Goal: Task Accomplishment & Management: Use online tool/utility

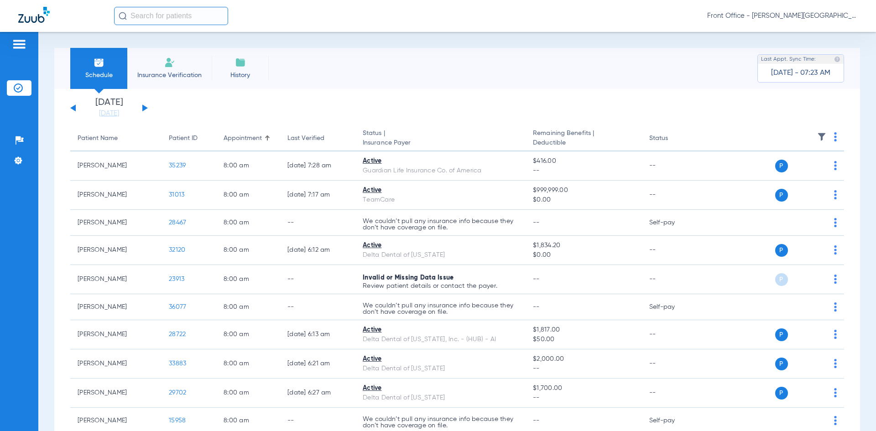
click at [145, 109] on button at bounding box center [144, 107] width 5 height 7
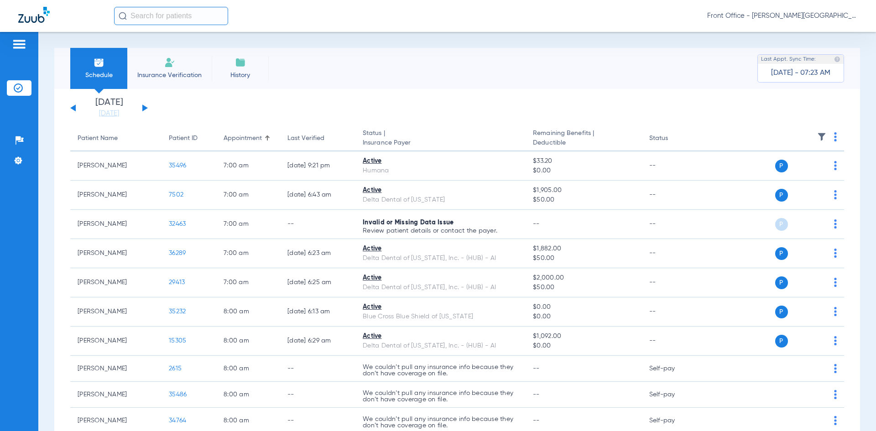
click at [834, 134] on img at bounding box center [835, 136] width 3 height 9
click at [794, 173] on span "Verify All" at bounding box center [793, 173] width 57 height 6
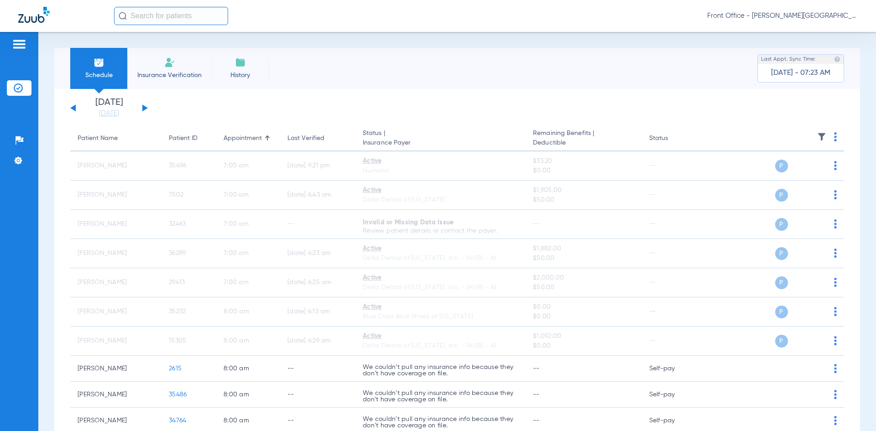
click at [145, 109] on button at bounding box center [144, 107] width 5 height 7
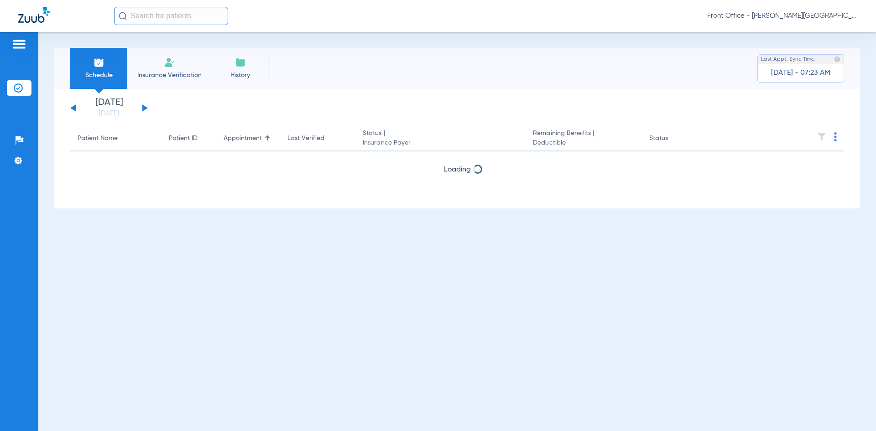
click at [834, 137] on th at bounding box center [773, 139] width 141 height 26
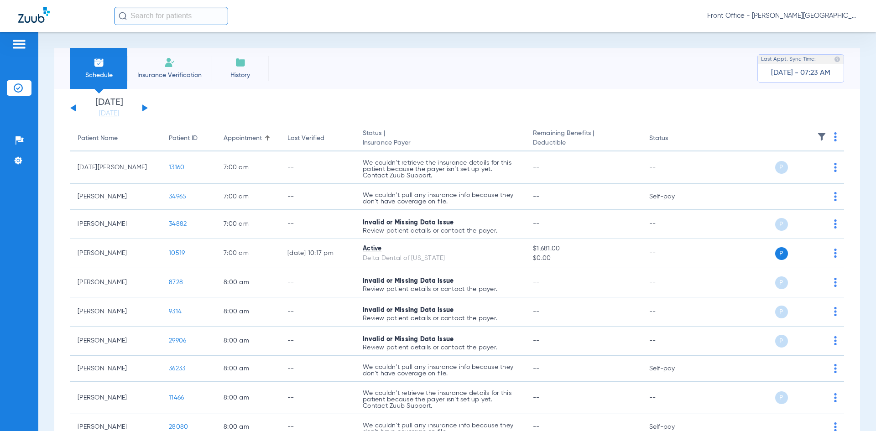
click at [834, 135] on img at bounding box center [835, 136] width 3 height 9
click at [783, 175] on span "Verify All" at bounding box center [793, 173] width 57 height 6
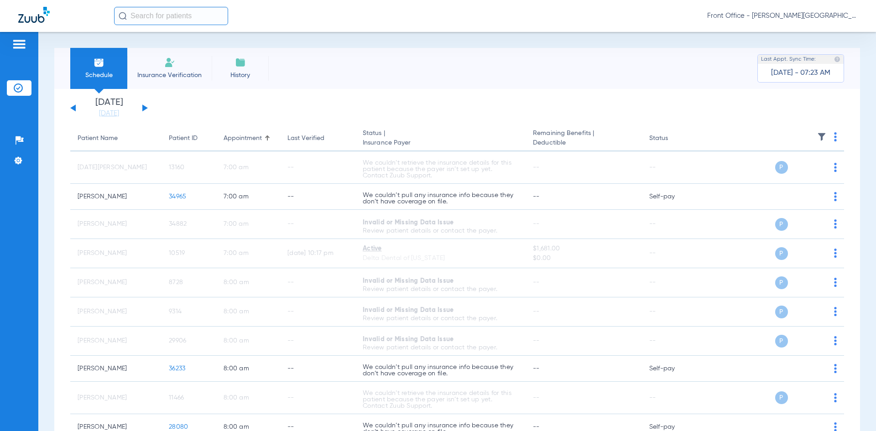
click at [145, 108] on button at bounding box center [144, 107] width 5 height 7
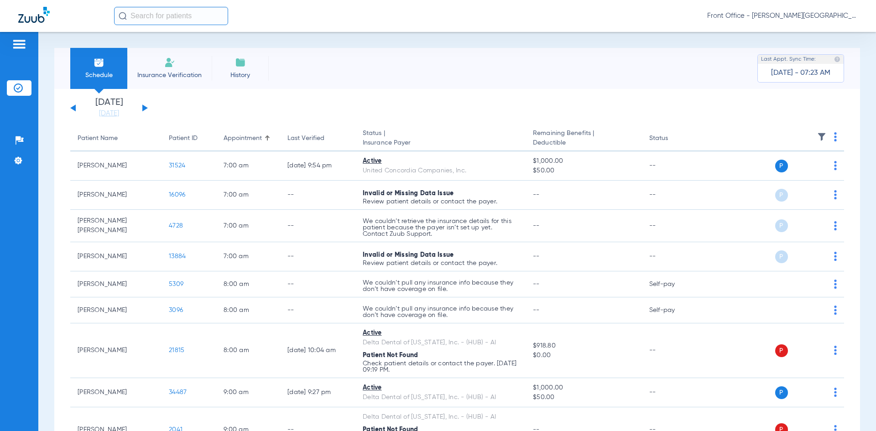
click at [827, 135] on th at bounding box center [773, 139] width 141 height 26
click at [834, 141] on span at bounding box center [835, 139] width 3 height 6
click at [790, 172] on span "Verify All" at bounding box center [794, 173] width 55 height 6
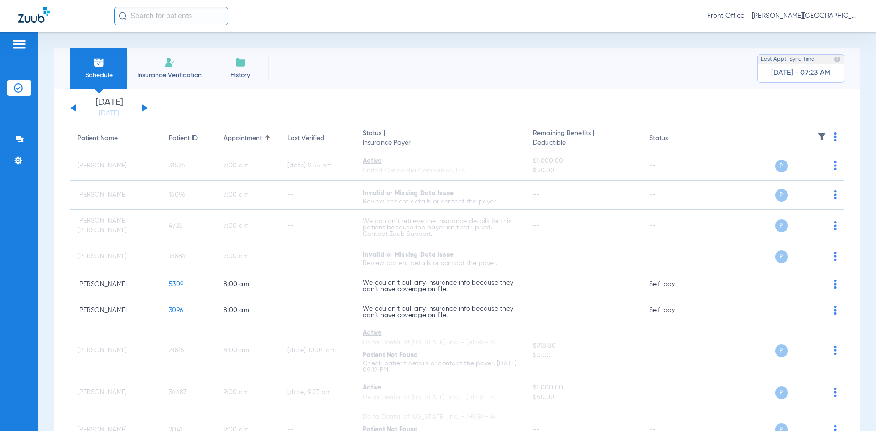
click at [144, 108] on button at bounding box center [144, 107] width 5 height 7
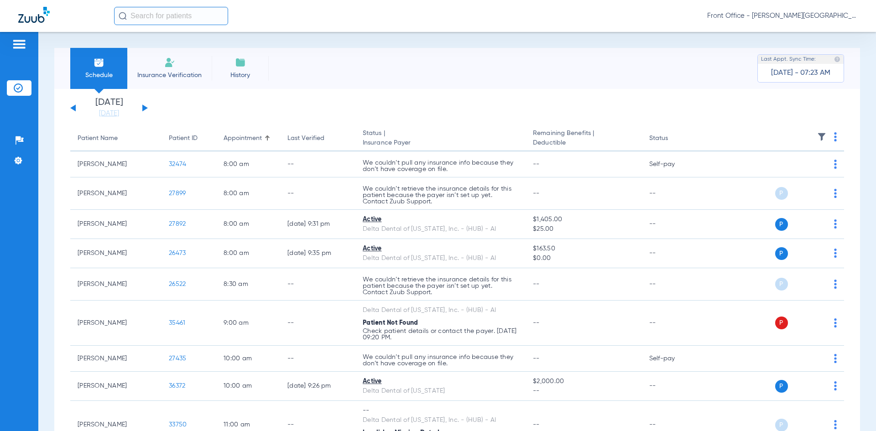
click at [834, 139] on img at bounding box center [835, 136] width 3 height 9
click at [785, 174] on span "Verify All" at bounding box center [794, 173] width 55 height 6
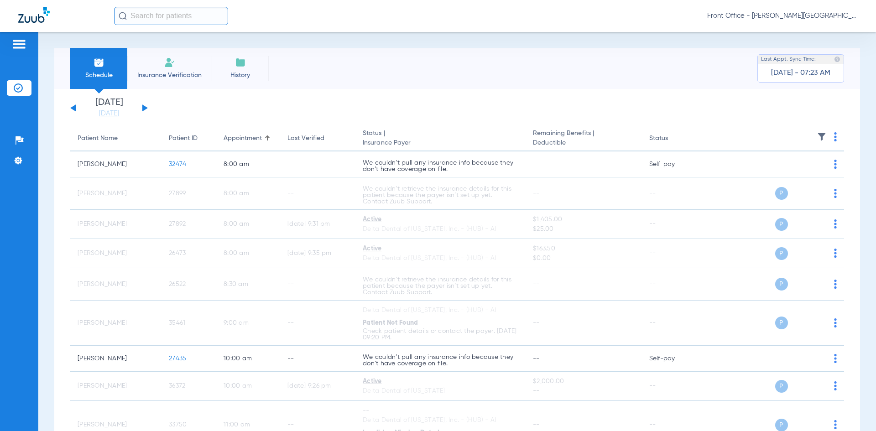
click at [76, 107] on div "[DATE] [DATE] [DATE] [DATE] [DATE] [DATE] [DATE] [DATE] [DATE] [DATE] [DATE] [D…" at bounding box center [109, 108] width 78 height 20
click at [74, 108] on button at bounding box center [72, 107] width 5 height 7
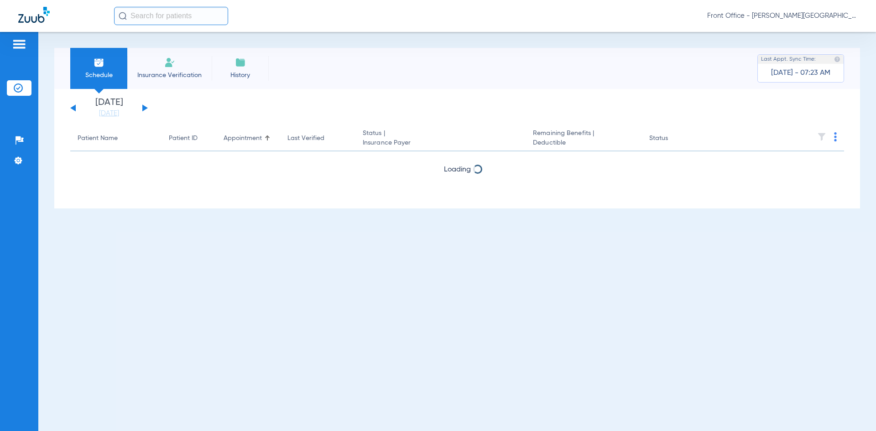
click at [74, 108] on button at bounding box center [72, 107] width 5 height 7
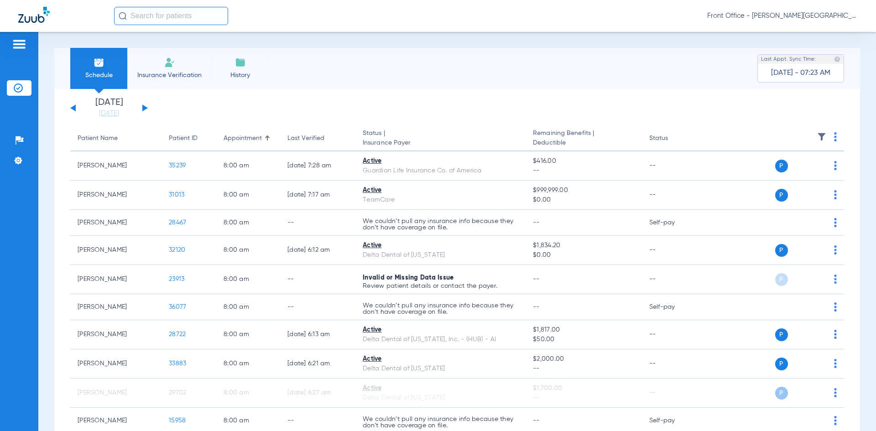
click at [142, 109] on div "[DATE] [DATE] [DATE] [DATE] [DATE] [DATE] [DATE] [DATE] [DATE] [DATE] [DATE] [D…" at bounding box center [109, 108] width 78 height 20
click at [144, 109] on button at bounding box center [144, 107] width 5 height 7
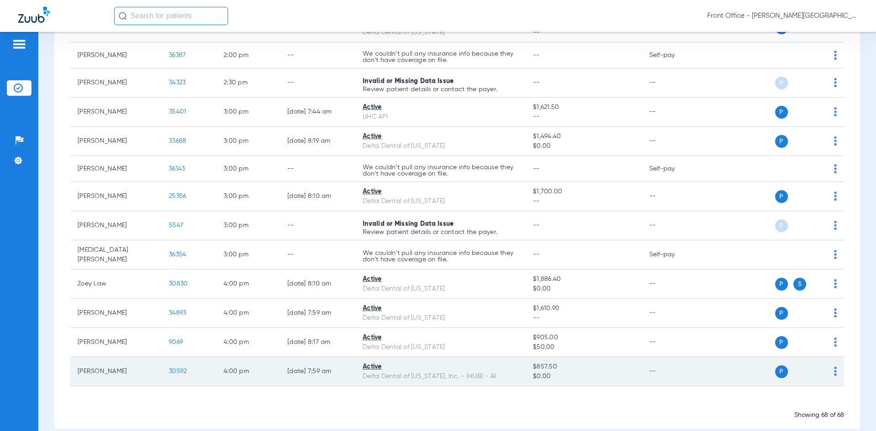
scroll to position [1779, 0]
